Goal: Task Accomplishment & Management: Use online tool/utility

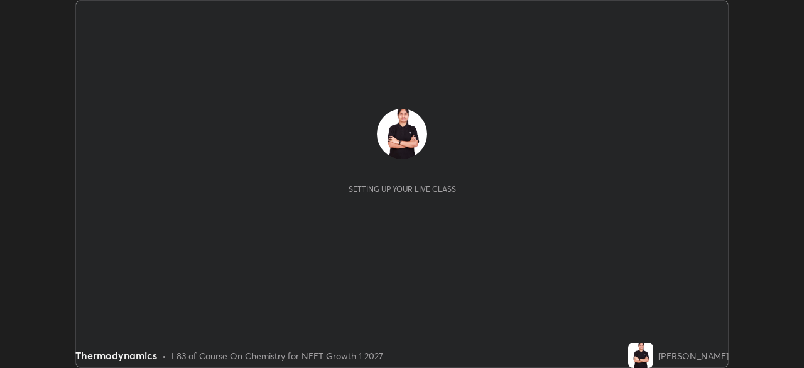
scroll to position [368, 804]
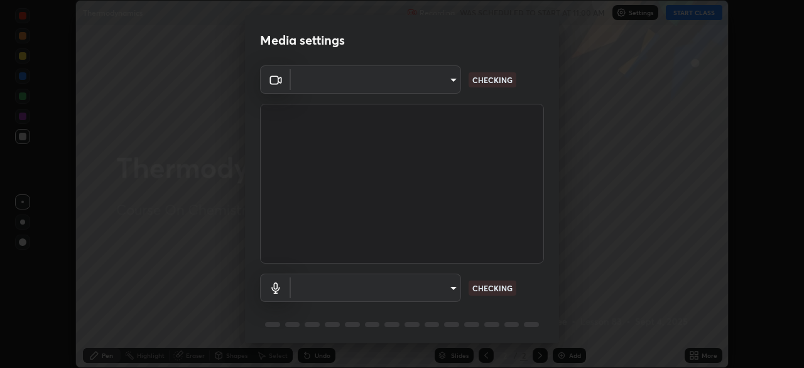
type input "5402053dac797fbd6203b9055fefd71c8703e877445e1219393e3e645ba4b0f2"
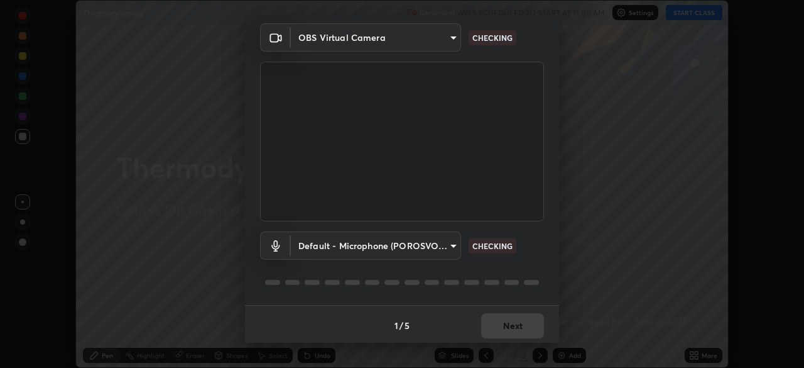
scroll to position [45, 0]
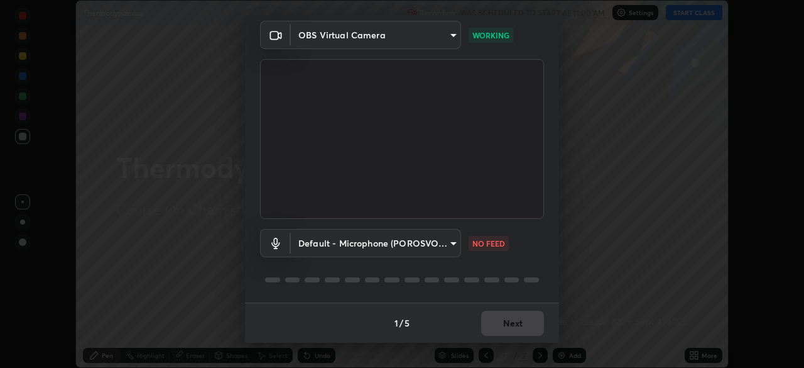
click at [448, 244] on body "Erase all Thermodynamics Recording WAS SCHEDULED TO START AT 11:00 AM Settings …" at bounding box center [402, 184] width 804 height 368
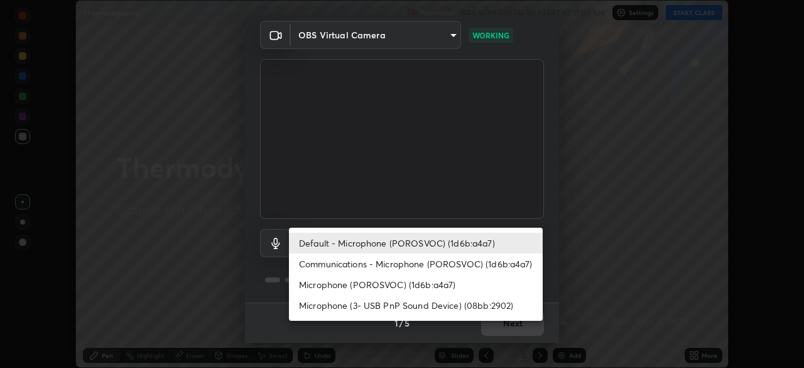
click at [441, 242] on li "Default - Microphone (POROSVOC) (1d6b:a4a7)" at bounding box center [416, 243] width 254 height 21
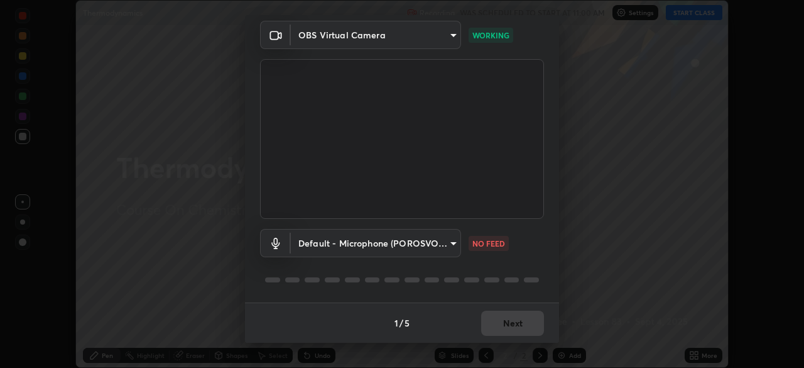
click at [447, 241] on body "Erase all Thermodynamics Recording WAS SCHEDULED TO START AT 11:00 AM Settings …" at bounding box center [402, 184] width 804 height 368
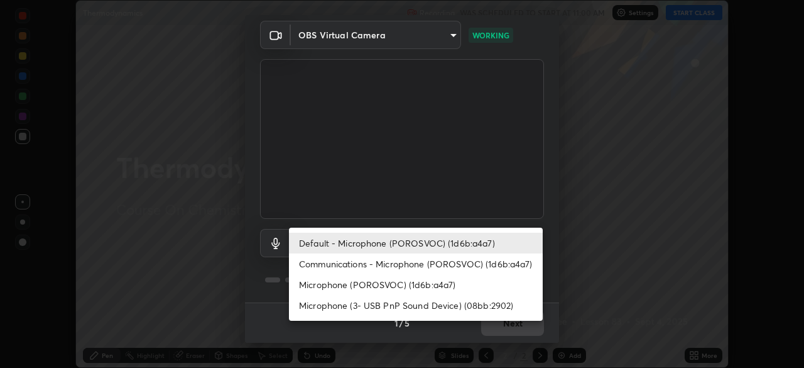
click at [422, 267] on li "Communications - Microphone (POROSVOC) (1d6b:a4a7)" at bounding box center [416, 263] width 254 height 21
type input "communications"
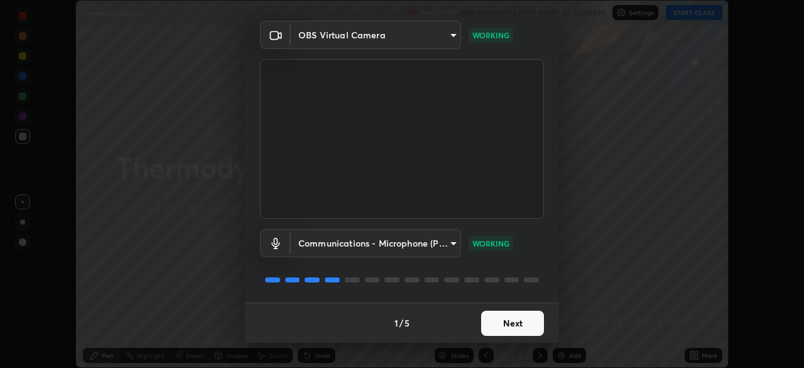
click at [449, 246] on body "Erase all Thermodynamics Recording WAS SCHEDULED TO START AT 11:00 AM Settings …" at bounding box center [402, 184] width 804 height 368
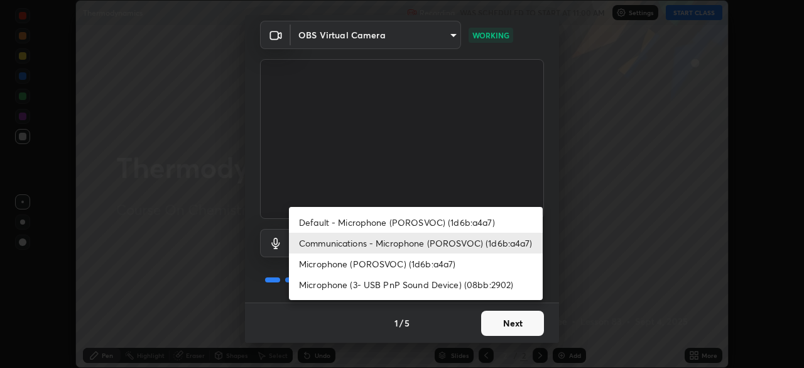
click at [519, 327] on div at bounding box center [402, 184] width 804 height 368
click at [523, 324] on div "Default - Microphone (POROSVOC) (1d6b:a4a7) Communications - Microphone (POROSV…" at bounding box center [402, 184] width 804 height 368
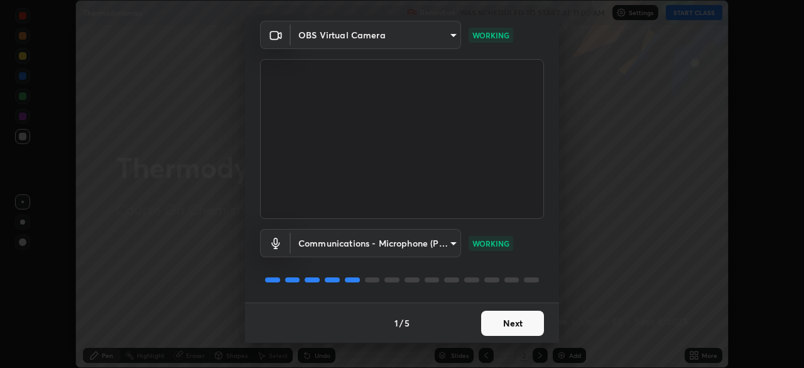
click at [525, 324] on button "Next" at bounding box center [512, 322] width 63 height 25
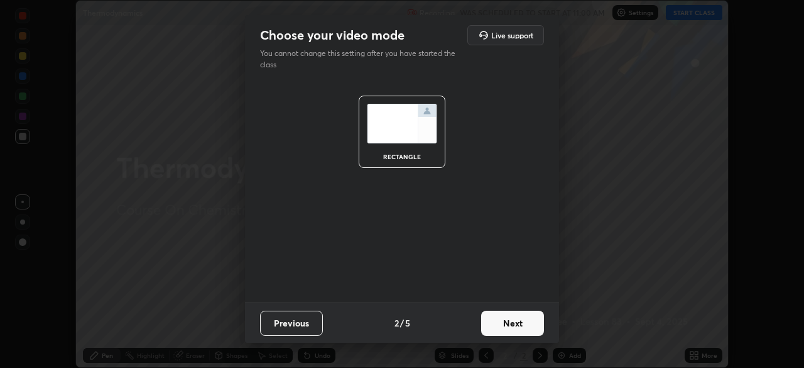
scroll to position [0, 0]
click at [525, 324] on button "Next" at bounding box center [512, 322] width 63 height 25
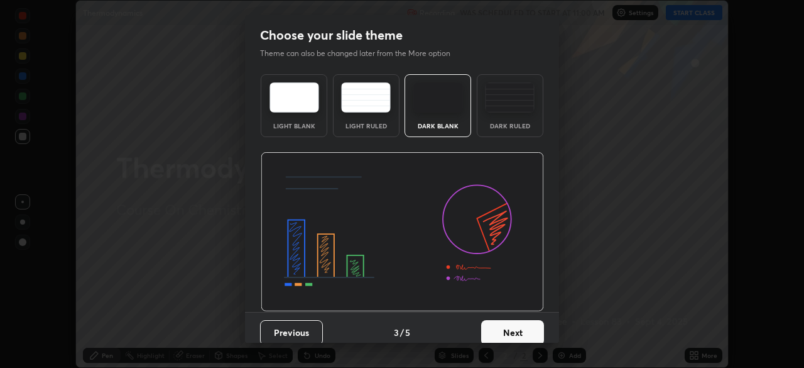
click at [530, 326] on button "Next" at bounding box center [512, 332] width 63 height 25
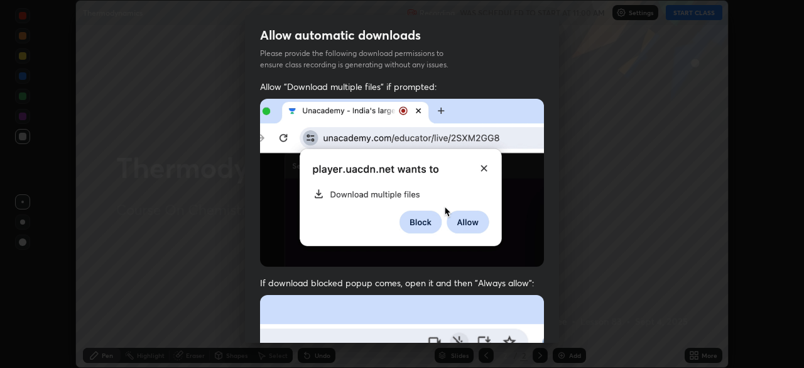
click at [565, 324] on div "Allow automatic downloads Please provide the following download permissions to …" at bounding box center [402, 184] width 804 height 368
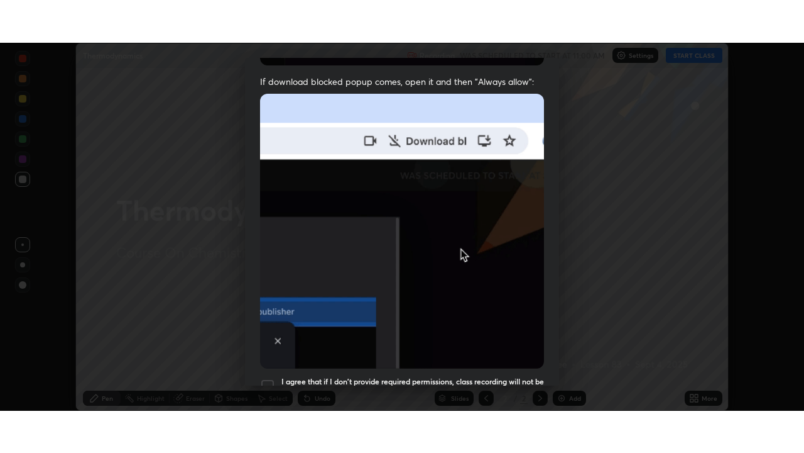
scroll to position [301, 0]
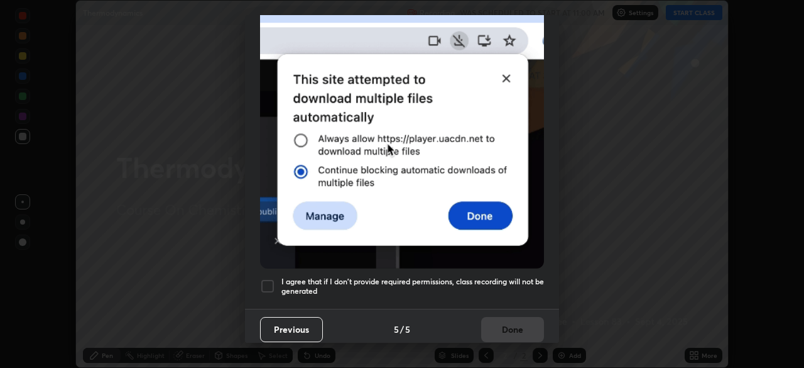
click at [274, 278] on div at bounding box center [267, 285] width 15 height 15
click at [512, 317] on button "Done" at bounding box center [512, 329] width 63 height 25
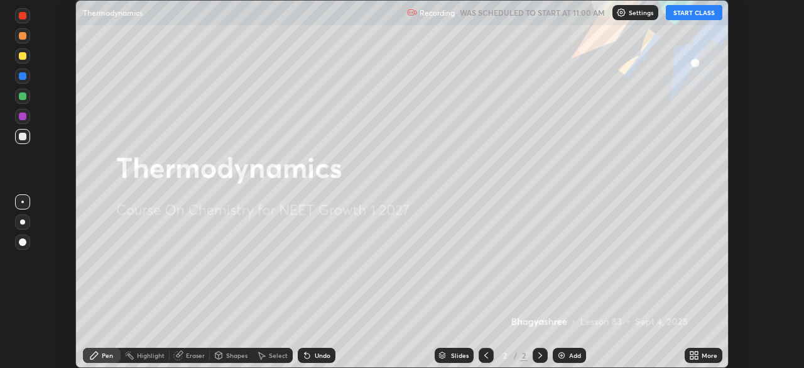
click at [692, 15] on button "START CLASS" at bounding box center [694, 12] width 57 height 15
click at [696, 353] on icon at bounding box center [696, 352] width 3 height 3
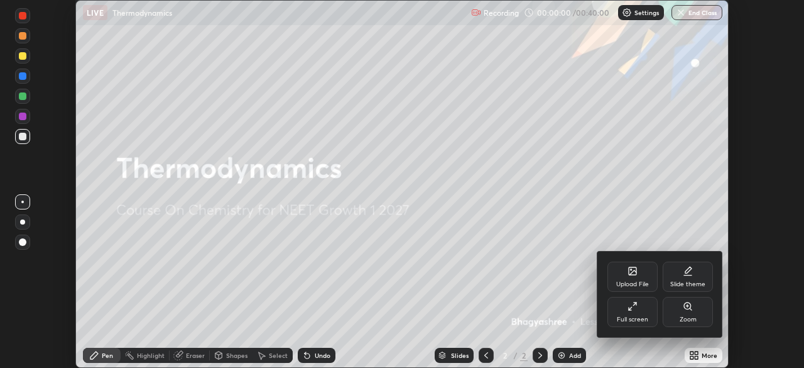
click at [700, 353] on div at bounding box center [402, 184] width 804 height 368
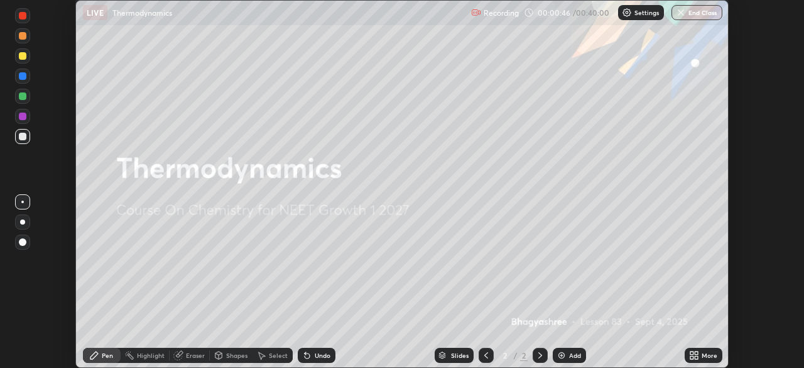
click at [701, 355] on div "More" at bounding box center [704, 355] width 38 height 15
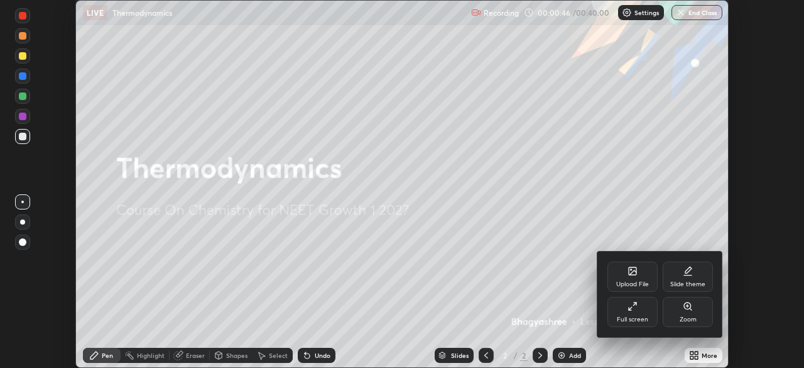
click at [641, 316] on div "Full screen" at bounding box center [632, 319] width 31 height 6
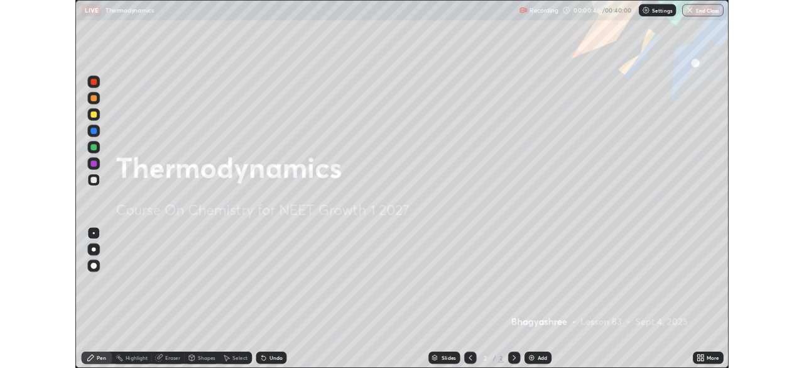
scroll to position [453, 804]
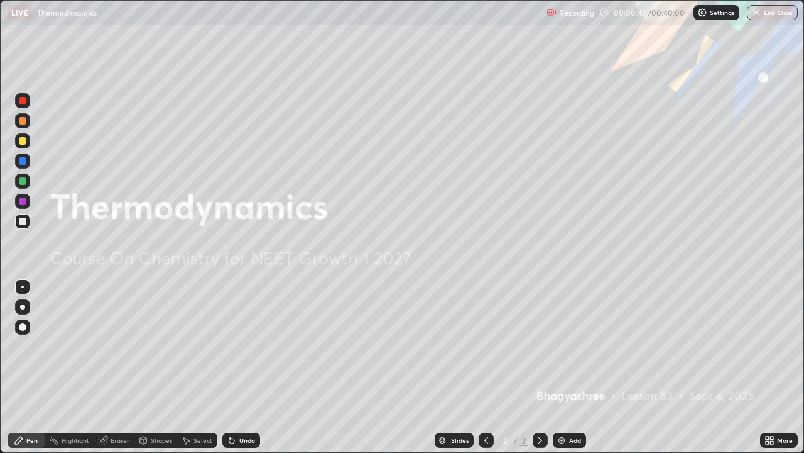
click at [568, 367] on div "Add" at bounding box center [569, 439] width 33 height 15
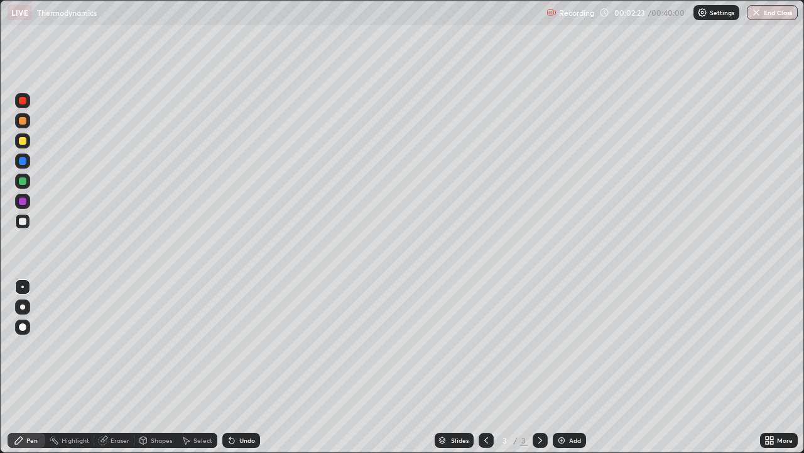
click at [19, 122] on div at bounding box center [23, 121] width 8 height 8
click at [23, 160] on div at bounding box center [23, 161] width 8 height 8
click at [20, 204] on div at bounding box center [23, 201] width 8 height 8
click at [771, 367] on icon at bounding box center [772, 442] width 3 height 3
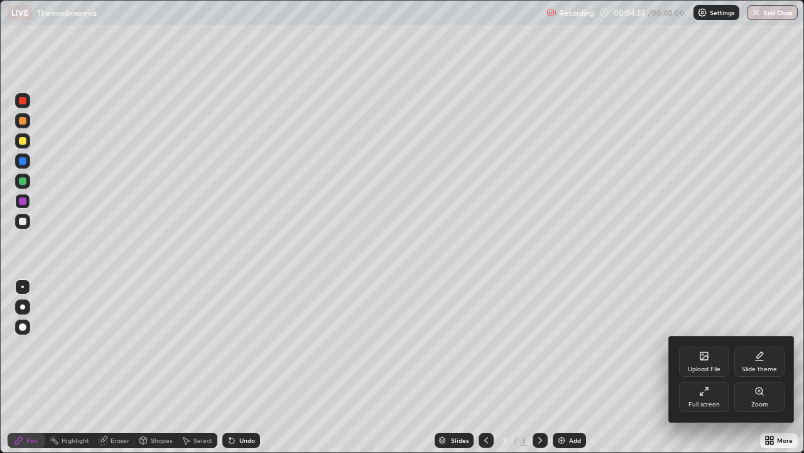
click at [706, 367] on div "Full screen" at bounding box center [704, 404] width 31 height 6
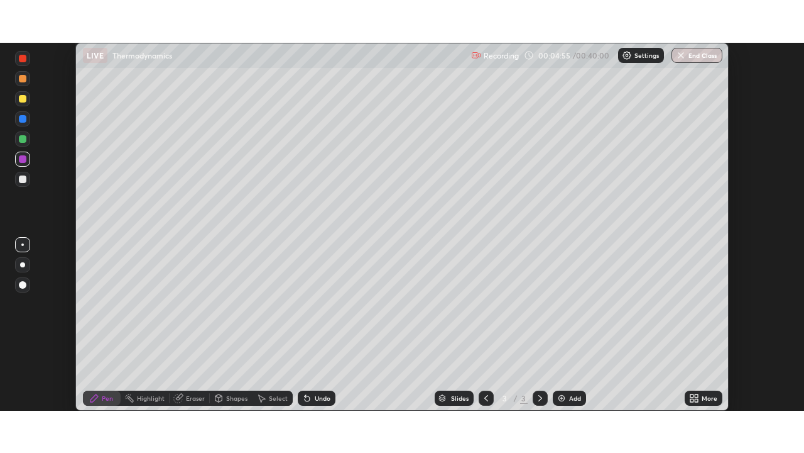
scroll to position [62483, 62047]
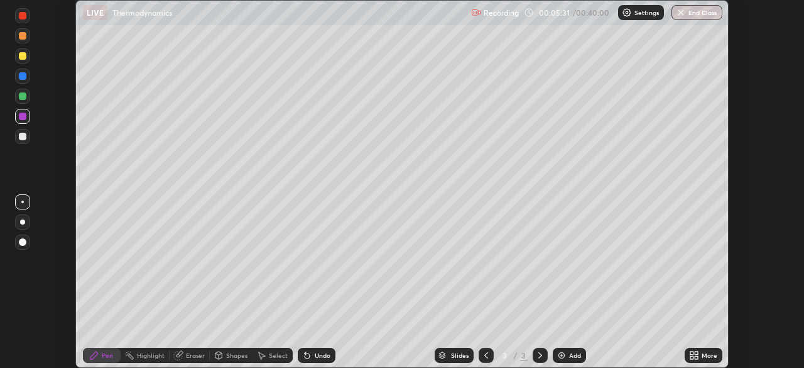
click at [698, 353] on icon at bounding box center [696, 352] width 3 height 3
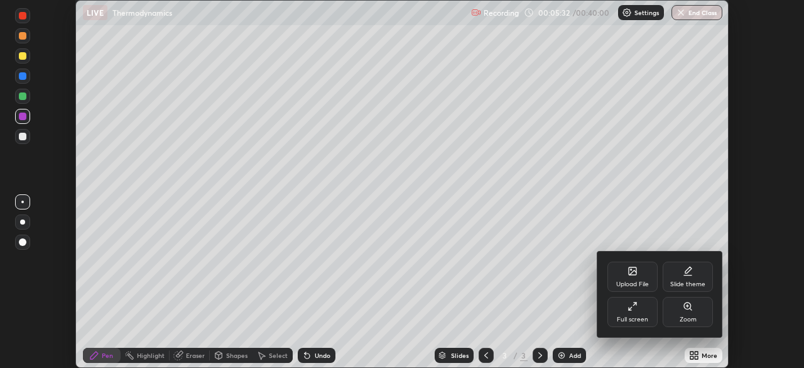
click at [691, 314] on div "Zoom" at bounding box center [688, 312] width 50 height 30
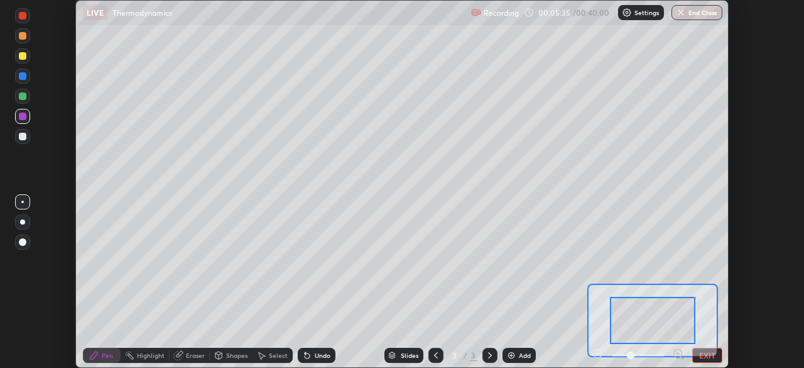
click at [706, 355] on button "EXIT" at bounding box center [708, 355] width 30 height 15
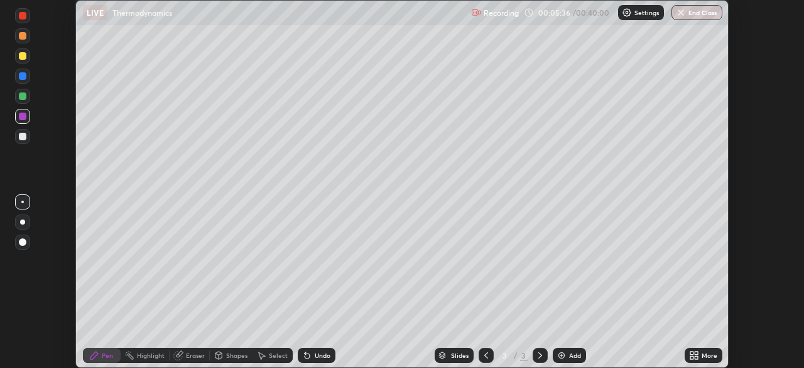
click at [696, 353] on icon at bounding box center [696, 352] width 3 height 3
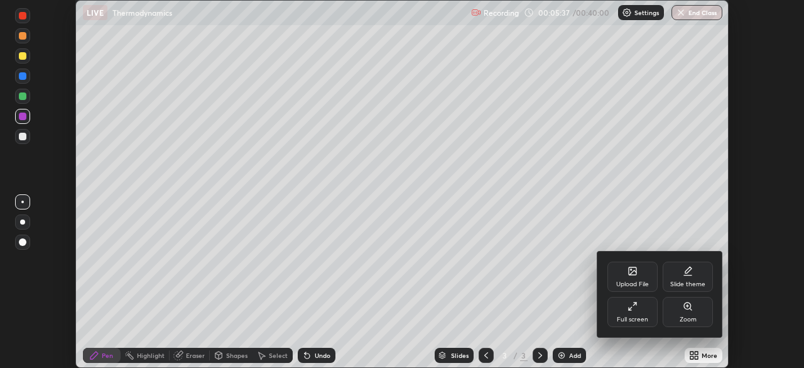
click at [640, 317] on div "Full screen" at bounding box center [632, 319] width 31 height 6
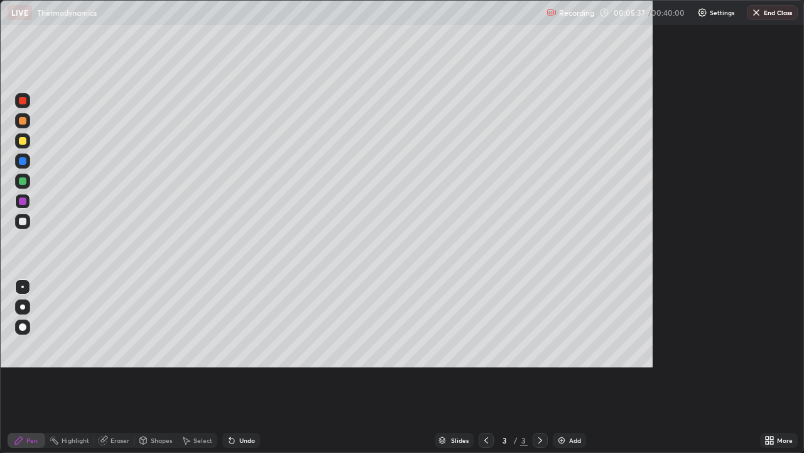
scroll to position [453, 804]
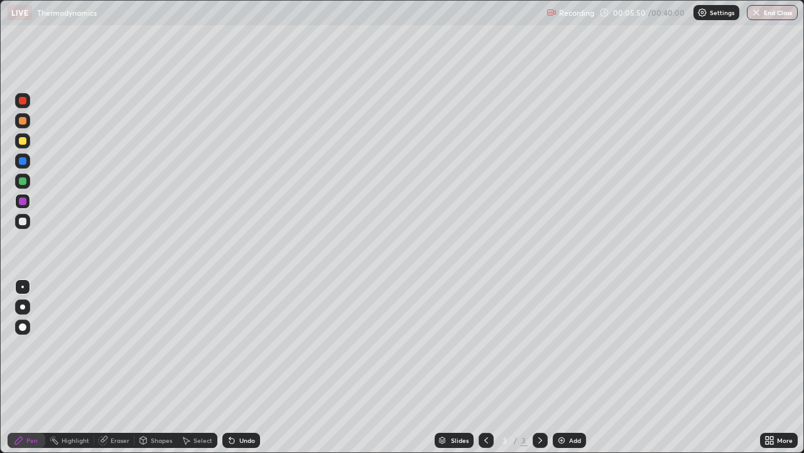
click at [23, 100] on div at bounding box center [23, 101] width 8 height 8
click at [25, 123] on div at bounding box center [23, 121] width 8 height 8
click at [229, 367] on icon at bounding box center [229, 437] width 1 height 1
click at [234, 367] on icon at bounding box center [232, 440] width 10 height 10
click at [239, 367] on div "Undo" at bounding box center [247, 440] width 16 height 6
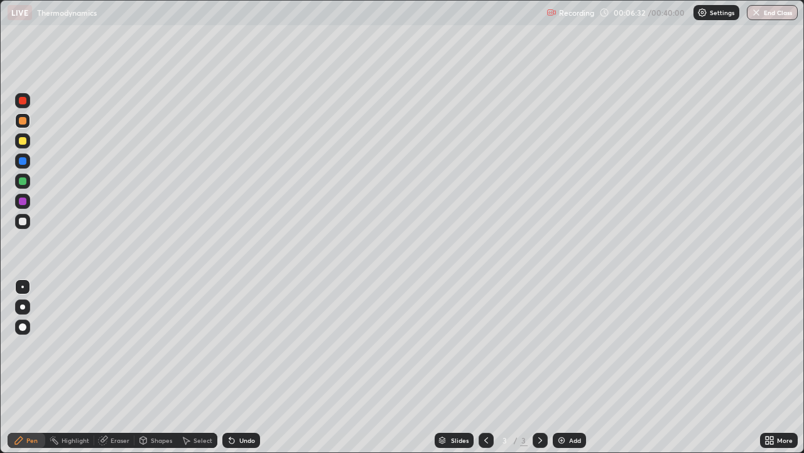
click at [239, 367] on div "Undo" at bounding box center [247, 440] width 16 height 6
click at [191, 367] on div "Select" at bounding box center [197, 439] width 40 height 15
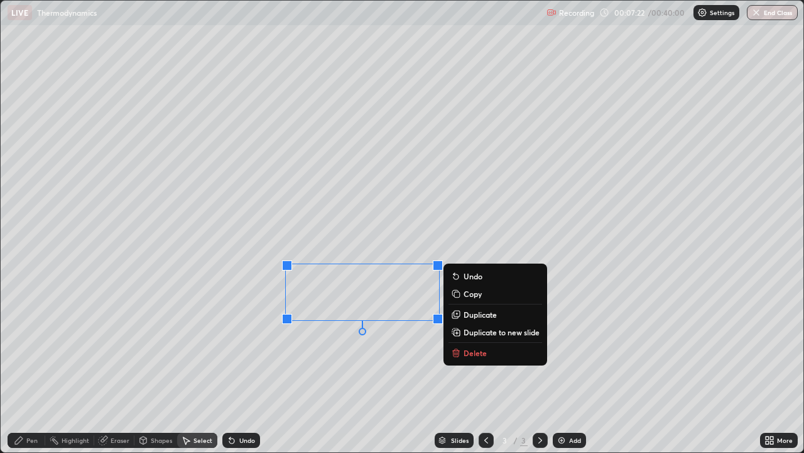
click at [480, 354] on p "Delete" at bounding box center [475, 353] width 23 height 10
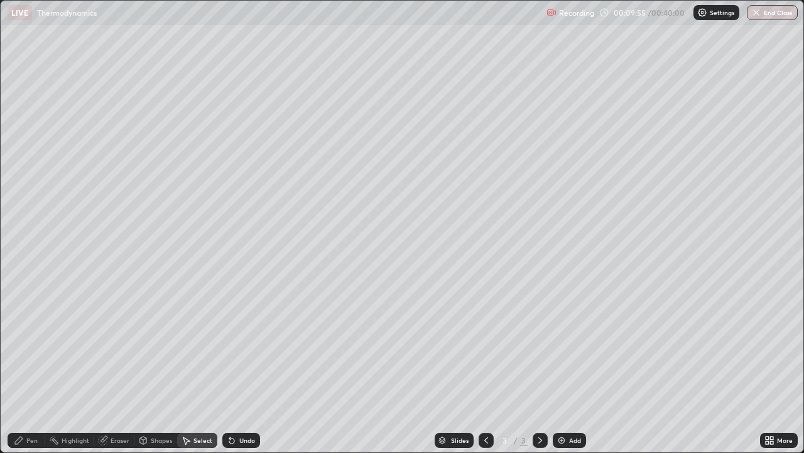
click at [563, 367] on img at bounding box center [562, 440] width 10 height 10
click at [25, 367] on div "Pen" at bounding box center [27, 439] width 38 height 15
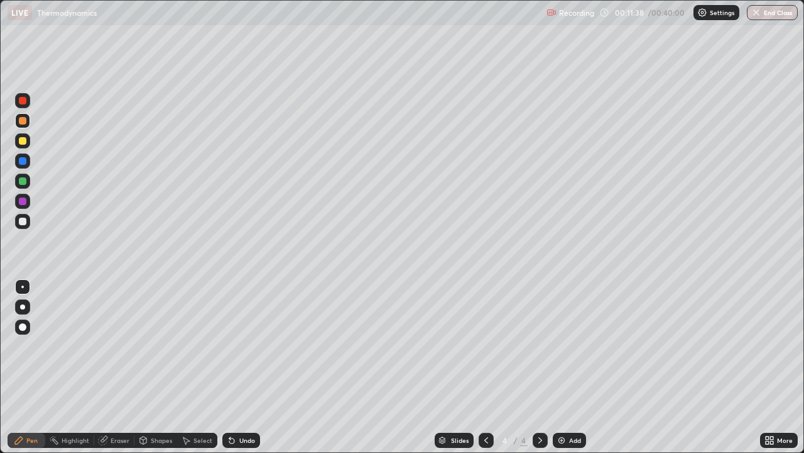
click at [23, 222] on div at bounding box center [23, 221] width 8 height 8
click at [21, 201] on div at bounding box center [23, 201] width 8 height 8
click at [24, 143] on div at bounding box center [23, 141] width 8 height 8
click at [27, 207] on div at bounding box center [22, 201] width 15 height 15
click at [244, 367] on div "Undo" at bounding box center [247, 440] width 16 height 6
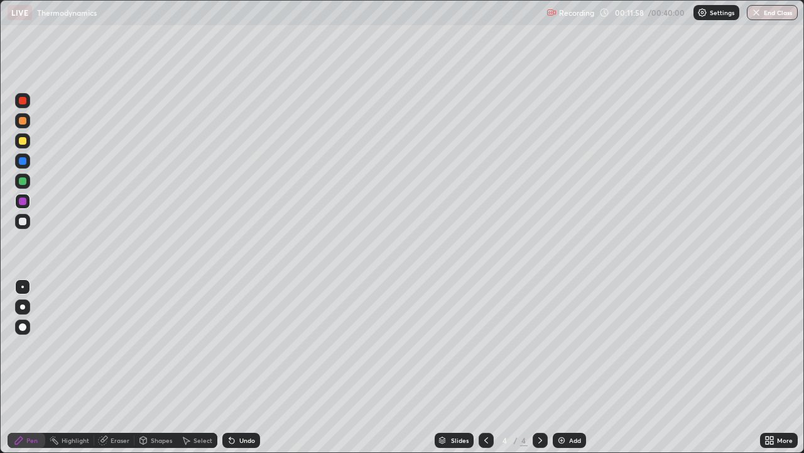
click at [23, 102] on div at bounding box center [23, 101] width 8 height 8
click at [28, 202] on div at bounding box center [22, 201] width 15 height 15
click at [27, 121] on div at bounding box center [22, 120] width 15 height 15
click at [22, 196] on div at bounding box center [22, 201] width 15 height 15
click at [23, 180] on div at bounding box center [23, 181] width 8 height 8
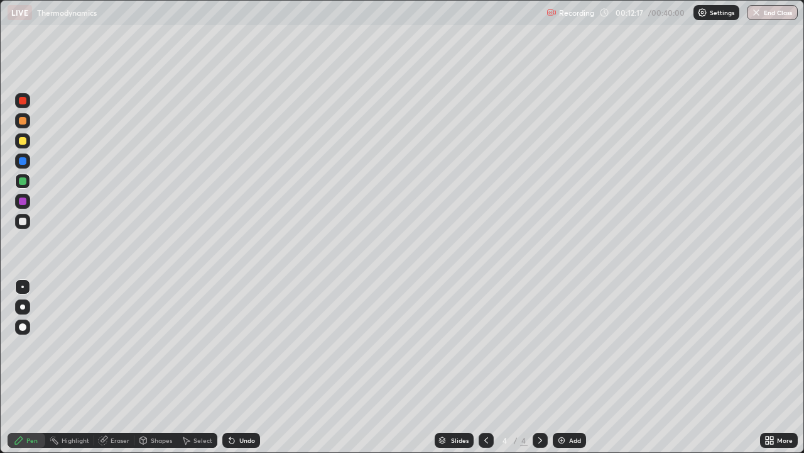
click at [23, 101] on div at bounding box center [23, 101] width 8 height 8
click at [22, 160] on div at bounding box center [23, 161] width 8 height 8
click at [235, 367] on icon at bounding box center [232, 440] width 10 height 10
click at [28, 98] on div at bounding box center [22, 100] width 15 height 15
click at [21, 206] on div at bounding box center [22, 201] width 15 height 15
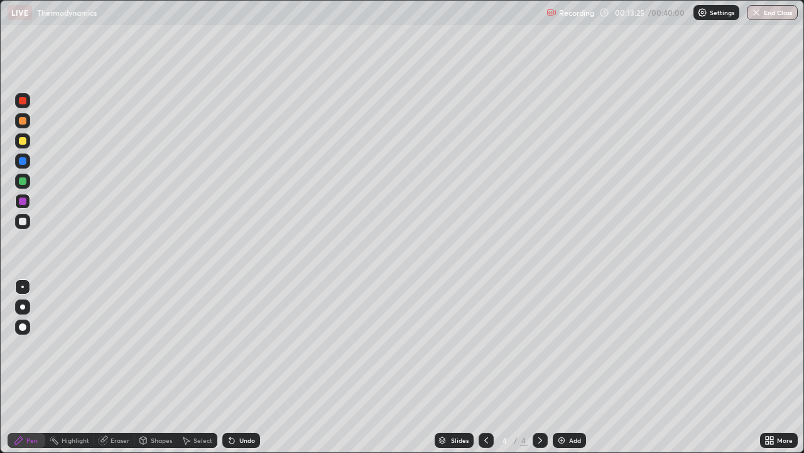
click at [23, 223] on div at bounding box center [23, 221] width 8 height 8
click at [24, 105] on div at bounding box center [22, 100] width 15 height 15
click at [24, 142] on div at bounding box center [23, 141] width 8 height 8
click at [23, 182] on div at bounding box center [23, 181] width 8 height 8
click at [25, 102] on div at bounding box center [23, 101] width 8 height 8
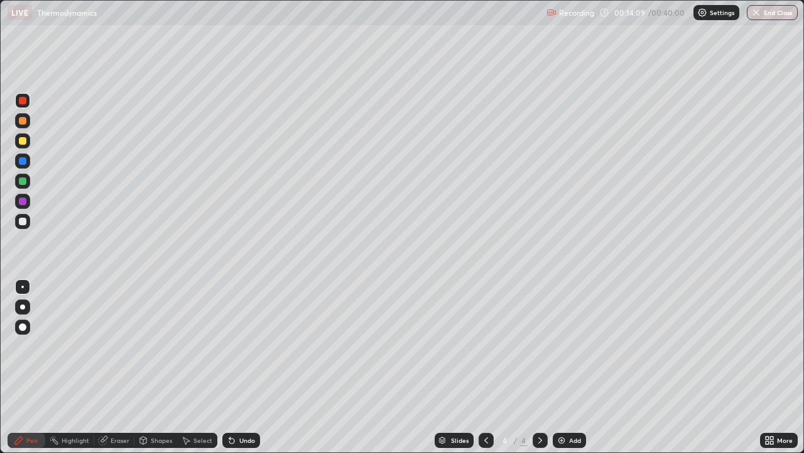
click at [26, 161] on div at bounding box center [23, 161] width 8 height 8
click at [22, 224] on div at bounding box center [23, 221] width 8 height 8
click at [25, 162] on div at bounding box center [23, 161] width 8 height 8
click at [758, 9] on img "button" at bounding box center [757, 13] width 10 height 10
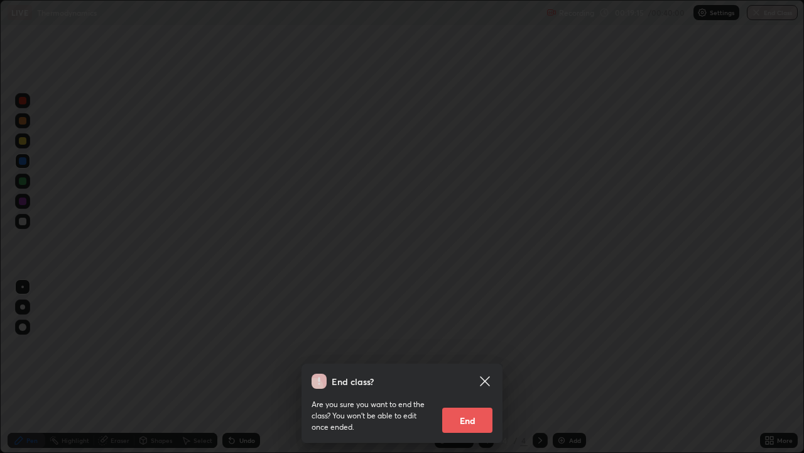
click at [472, 367] on button "End" at bounding box center [467, 419] width 50 height 25
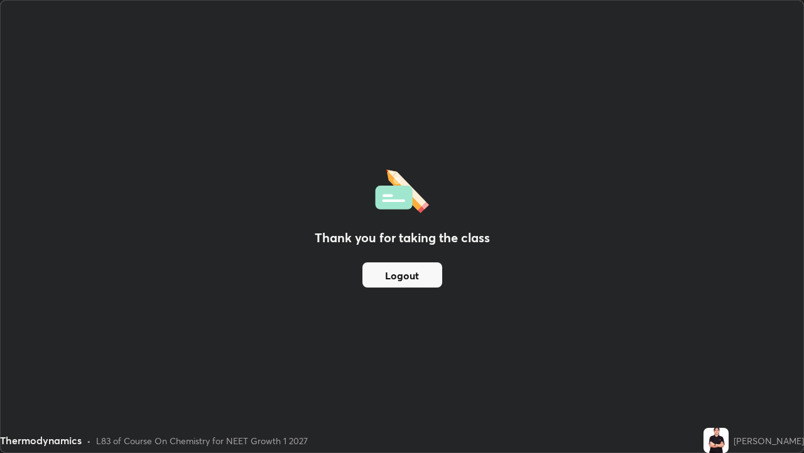
click at [392, 273] on button "Logout" at bounding box center [403, 274] width 80 height 25
